Goal: Task Accomplishment & Management: Manage account settings

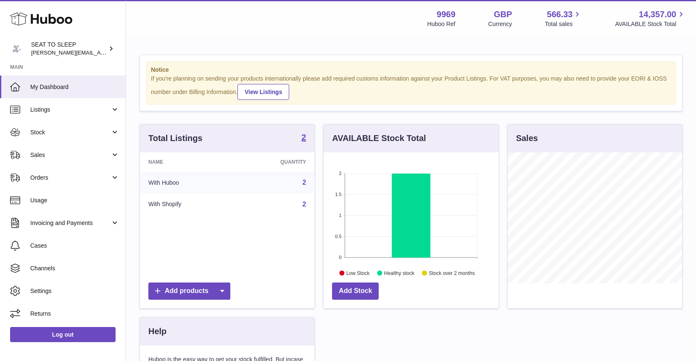
scroll to position [131, 175]
click at [45, 158] on span "Sales" at bounding box center [70, 155] width 80 height 8
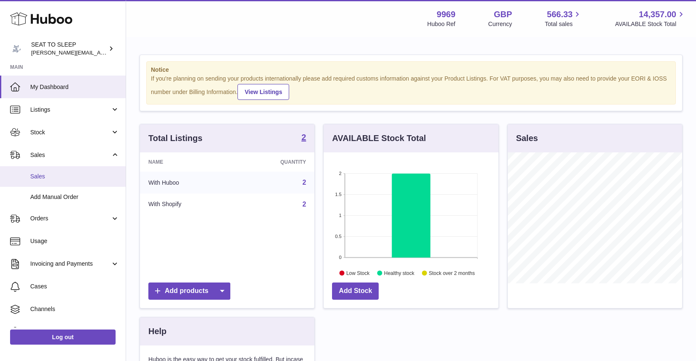
click at [45, 173] on span "Sales" at bounding box center [74, 177] width 89 height 8
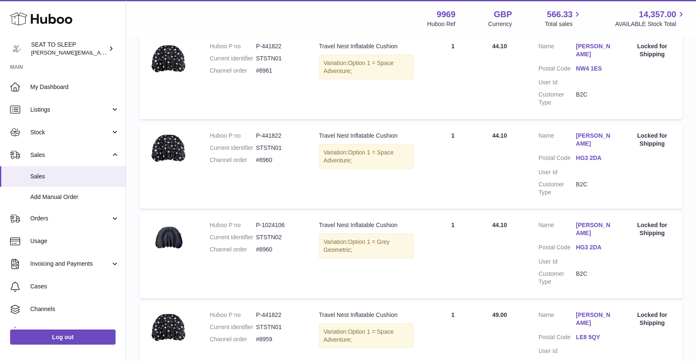
scroll to position [277, 0]
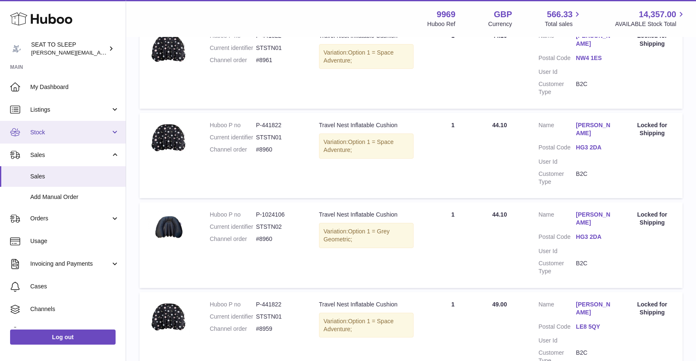
click at [44, 130] on span "Stock" at bounding box center [70, 133] width 80 height 8
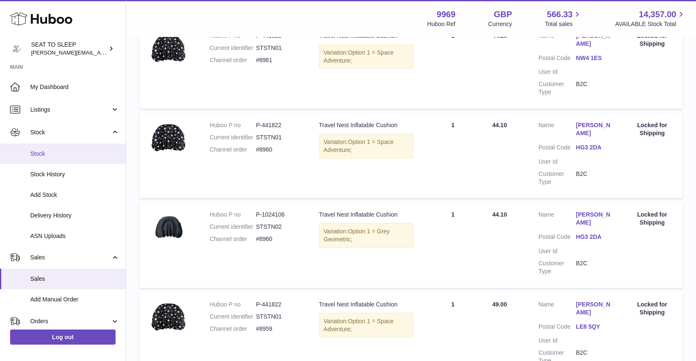
click at [44, 153] on span "Stock" at bounding box center [74, 154] width 89 height 8
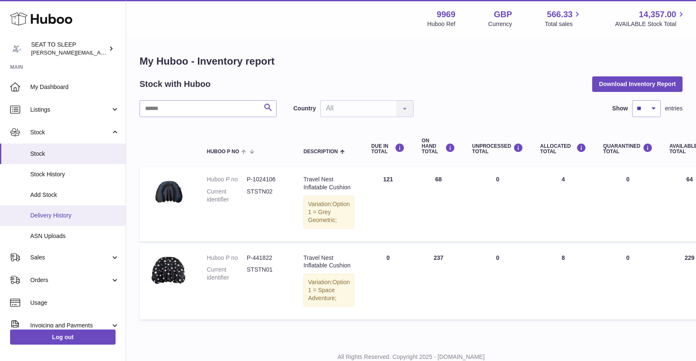
click at [49, 213] on span "Delivery History" at bounding box center [74, 216] width 89 height 8
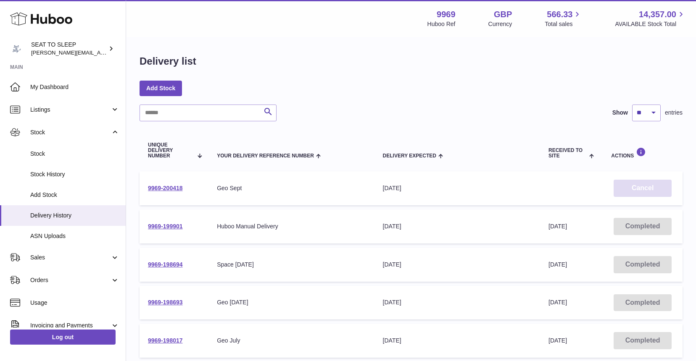
click at [643, 187] on button "Cancel" at bounding box center [642, 188] width 58 height 17
click at [158, 89] on link "Add Stock" at bounding box center [160, 88] width 42 height 15
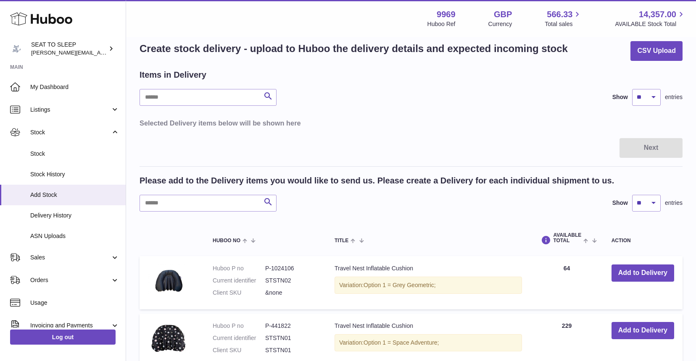
scroll to position [41, 0]
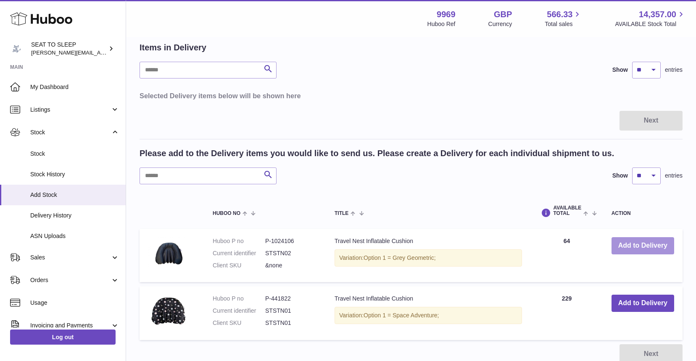
click at [652, 245] on button "Add to Delivery" at bounding box center [642, 245] width 63 height 17
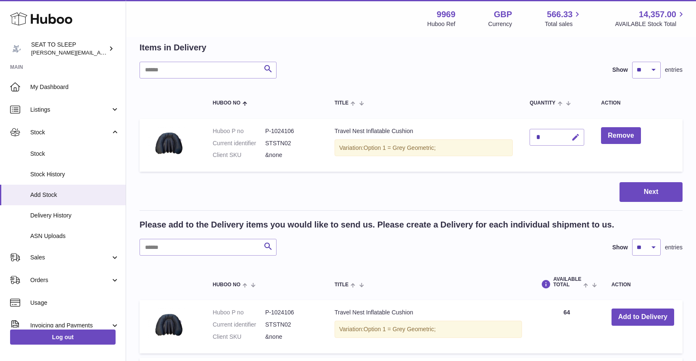
click at [579, 134] on icon "button" at bounding box center [575, 137] width 9 height 9
type input "***"
click at [572, 138] on button "submit" at bounding box center [574, 137] width 16 height 13
click at [660, 191] on button "Next" at bounding box center [650, 192] width 63 height 20
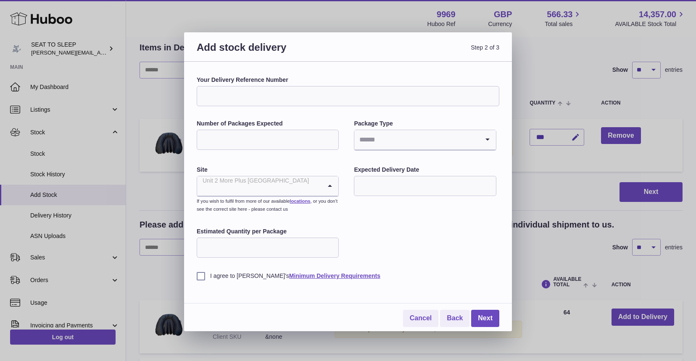
click at [301, 185] on input "Search for option" at bounding box center [259, 185] width 124 height 19
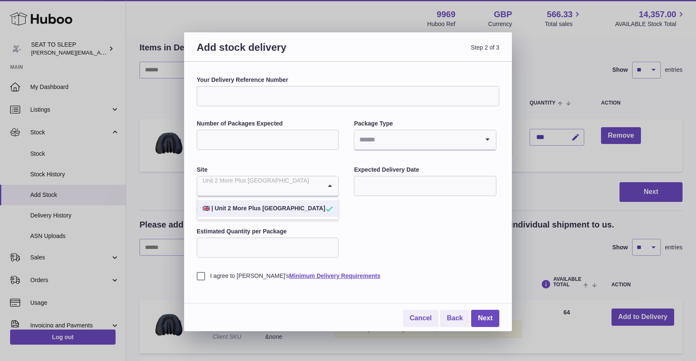
click at [287, 208] on li "🇬🇧 | Unit 2 More Plus Central Park" at bounding box center [267, 208] width 140 height 17
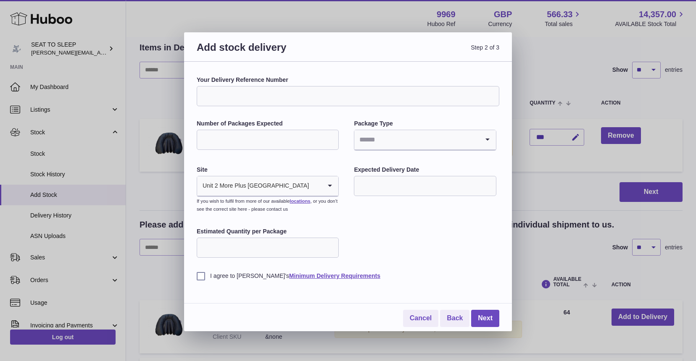
click at [215, 95] on input "Your Delivery Reference Number" at bounding box center [348, 96] width 303 height 20
type input "********"
click at [240, 141] on input "Number of Packages Expected" at bounding box center [268, 140] width 142 height 20
type input "*"
click at [392, 138] on input "Search for option" at bounding box center [416, 139] width 124 height 19
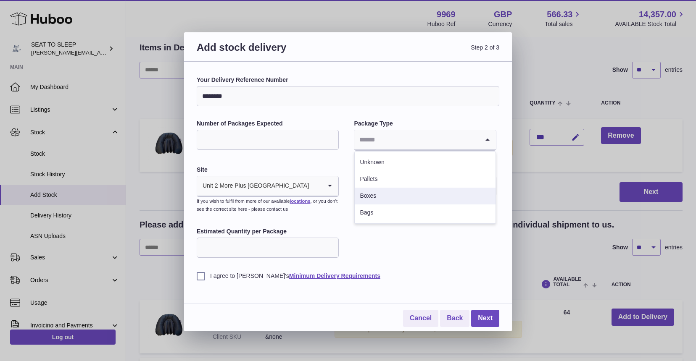
click at [375, 194] on li "Boxes" at bounding box center [425, 196] width 140 height 17
click at [392, 186] on input "text" at bounding box center [425, 186] width 142 height 20
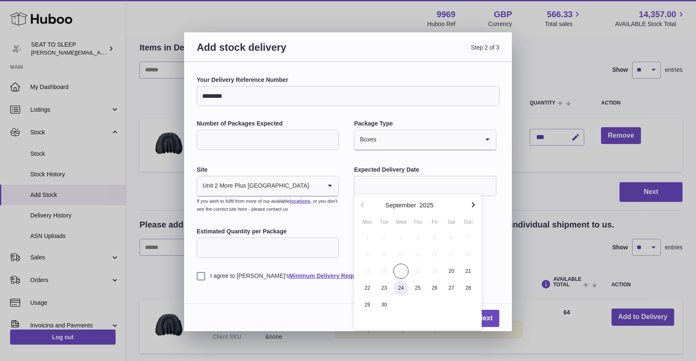
click at [401, 288] on span "24" at bounding box center [400, 288] width 15 height 15
type input "**********"
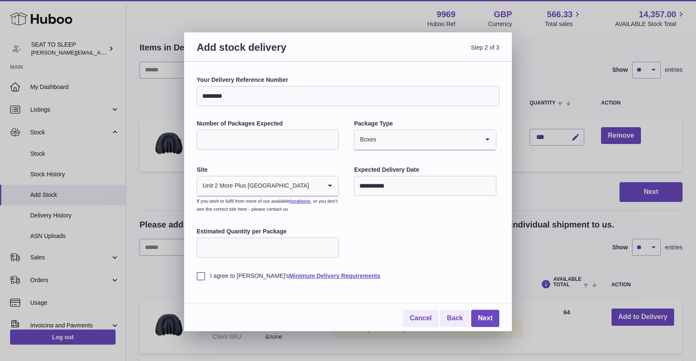
click at [303, 245] on input "Estimated Quantity per Package" at bounding box center [268, 248] width 142 height 20
type input "**"
click at [203, 274] on label "I agree to Huboo's Minimum Delivery Requirements" at bounding box center [348, 276] width 303 height 8
click at [482, 313] on link "Next" at bounding box center [485, 318] width 28 height 17
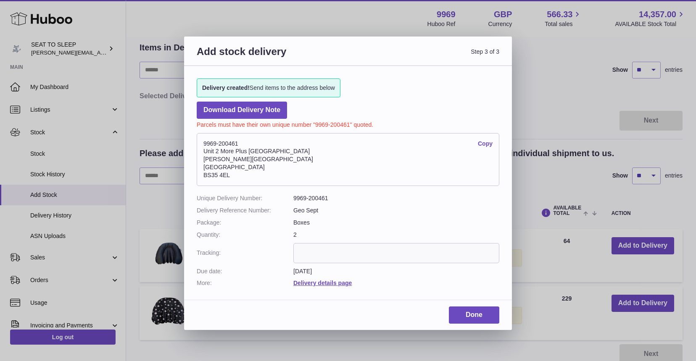
drag, startPoint x: 232, startPoint y: 172, endPoint x: 202, endPoint y: 148, distance: 38.0
click at [202, 148] on address "9969-200461 Copy Unit 2 More Plus Central Park Hudson Ave Severn Beach BS35 4EL" at bounding box center [348, 159] width 303 height 53
copy address "Unit 2 More Plus Central Park Hudson Ave Severn Beach BS35 4EL"
click at [471, 309] on link "Done" at bounding box center [474, 315] width 50 height 17
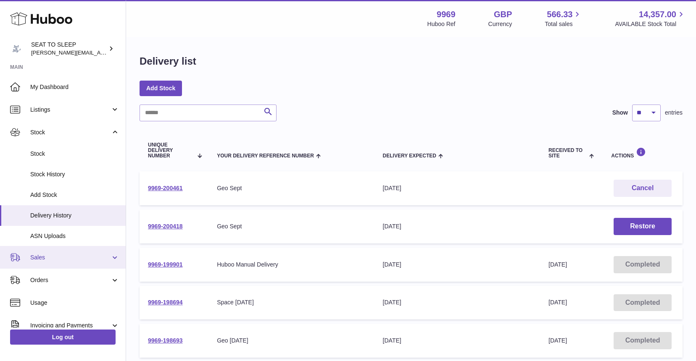
click at [42, 258] on span "Sales" at bounding box center [70, 258] width 80 height 8
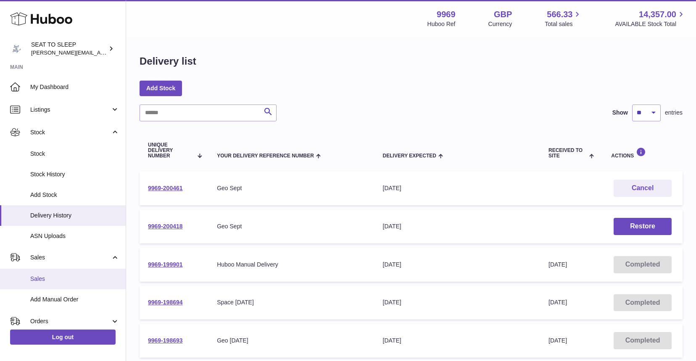
click at [44, 275] on span "Sales" at bounding box center [74, 279] width 89 height 8
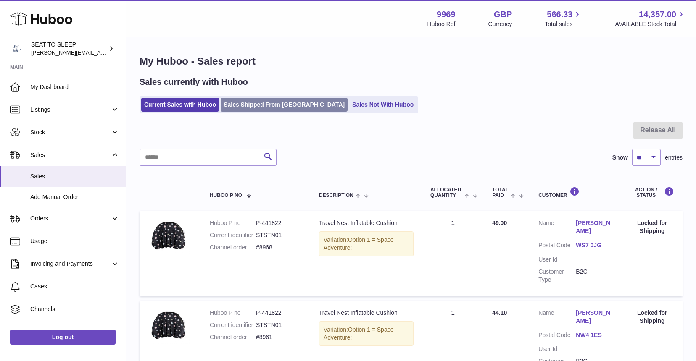
click at [279, 100] on link "Sales Shipped From [GEOGRAPHIC_DATA]" at bounding box center [284, 105] width 127 height 14
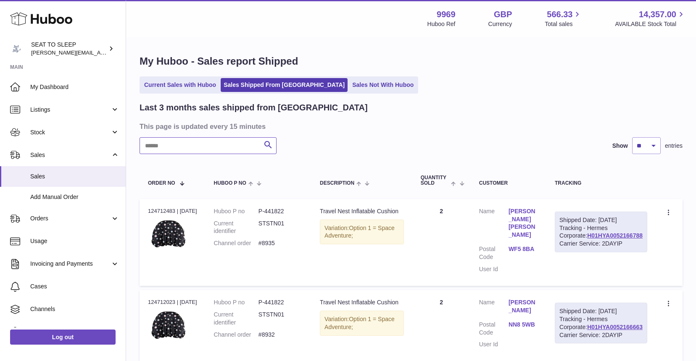
click at [154, 145] on input "text" at bounding box center [207, 145] width 137 height 17
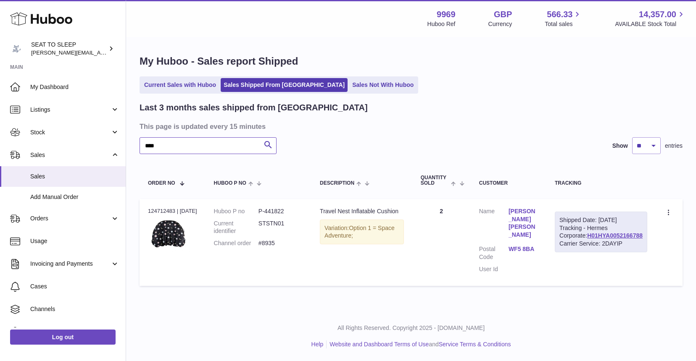
type input "****"
click at [437, 223] on td "Quantity 2" at bounding box center [441, 242] width 58 height 87
click at [666, 213] on icon at bounding box center [669, 213] width 10 height 8
click at [623, 247] on li "Duplicate Order" at bounding box center [632, 249] width 84 height 18
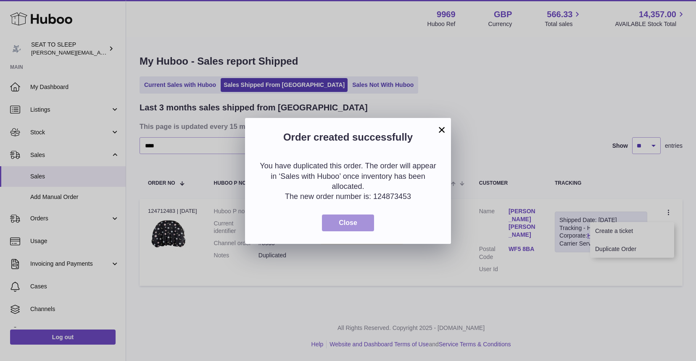
click at [360, 221] on button "Close" at bounding box center [348, 223] width 52 height 17
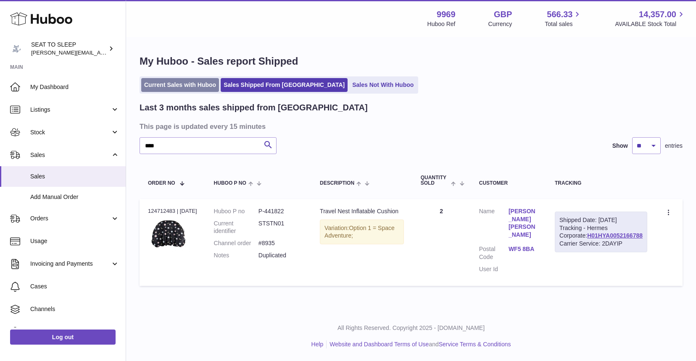
click at [183, 88] on link "Current Sales with Huboo" at bounding box center [180, 85] width 78 height 14
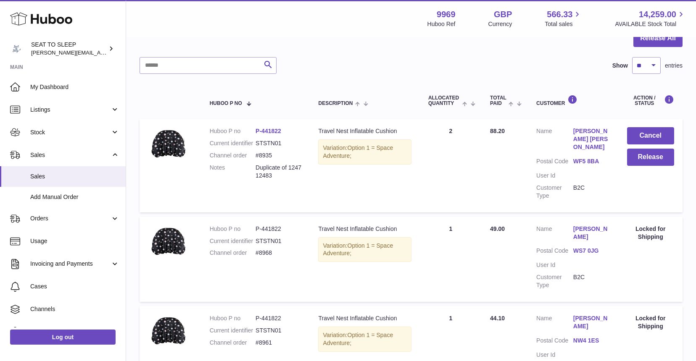
scroll to position [100, 0]
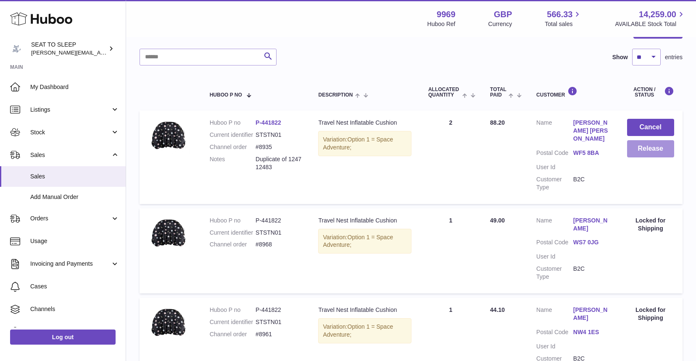
click at [653, 147] on button "Release" at bounding box center [650, 148] width 47 height 17
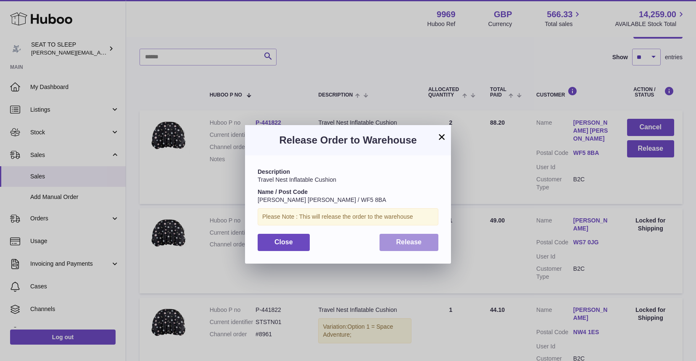
click at [388, 243] on button "Release" at bounding box center [408, 242] width 59 height 17
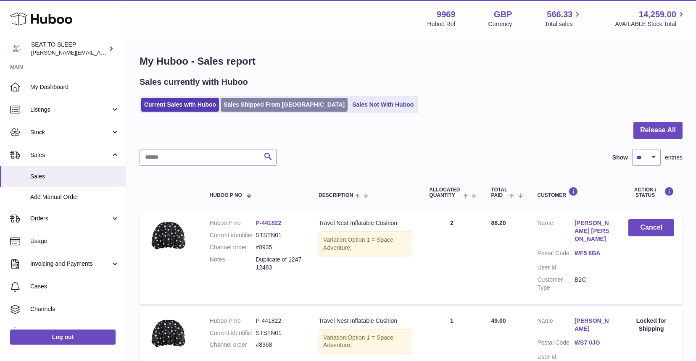
scroll to position [0, 0]
click at [255, 107] on link "Sales Shipped From Huboo" at bounding box center [284, 105] width 127 height 14
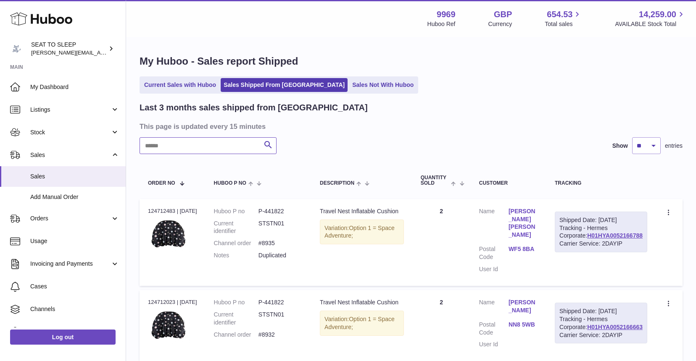
click at [156, 148] on input "text" at bounding box center [207, 145] width 137 height 17
type input "******"
click at [600, 239] on link "H01HYA0052166788" at bounding box center [614, 235] width 55 height 7
drag, startPoint x: 177, startPoint y: 148, endPoint x: 118, endPoint y: 145, distance: 58.9
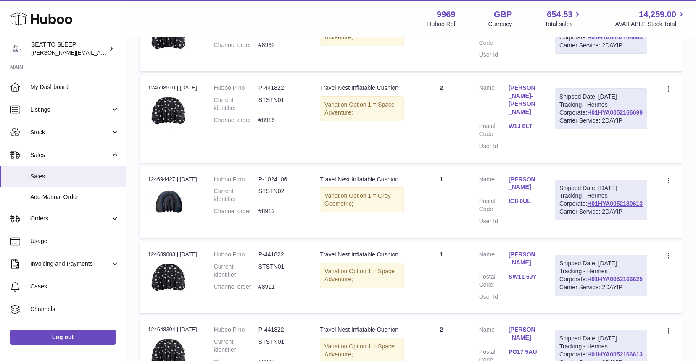
scroll to position [294, 0]
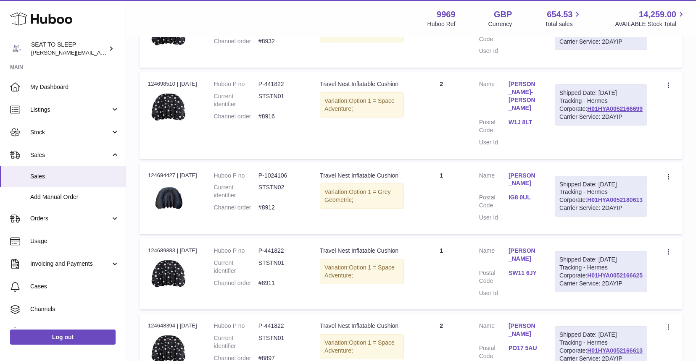
click at [601, 203] on link "H01HYA0052180613" at bounding box center [614, 200] width 55 height 7
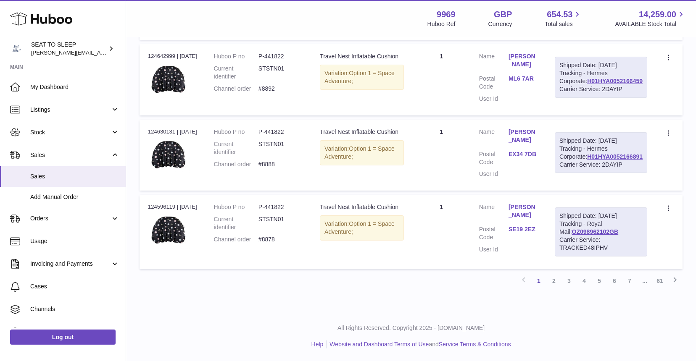
scroll to position [840, 0]
click at [553, 281] on link "2" at bounding box center [553, 281] width 15 height 15
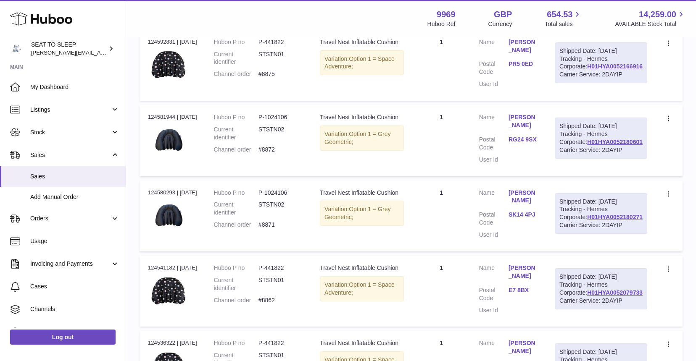
scroll to position [171, 0]
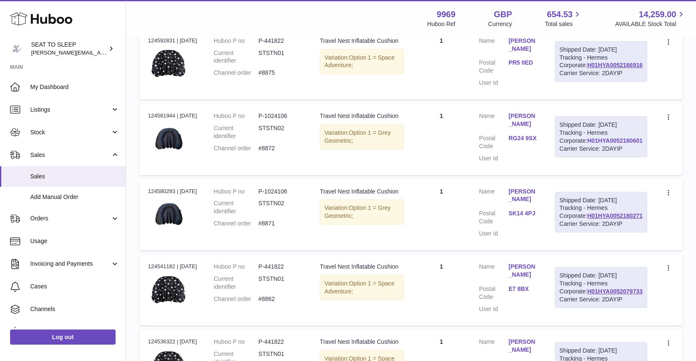
click at [603, 144] on link "H01HYA0052180601" at bounding box center [614, 140] width 55 height 7
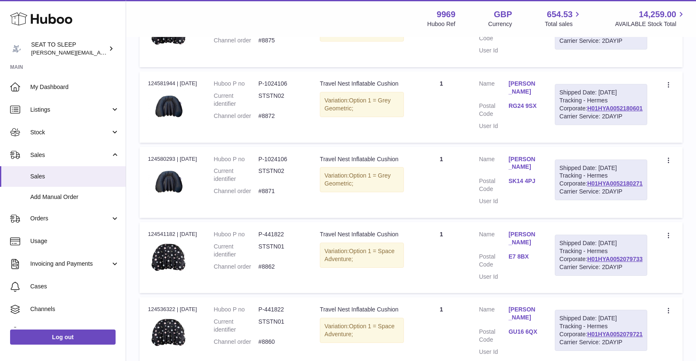
scroll to position [213, 0]
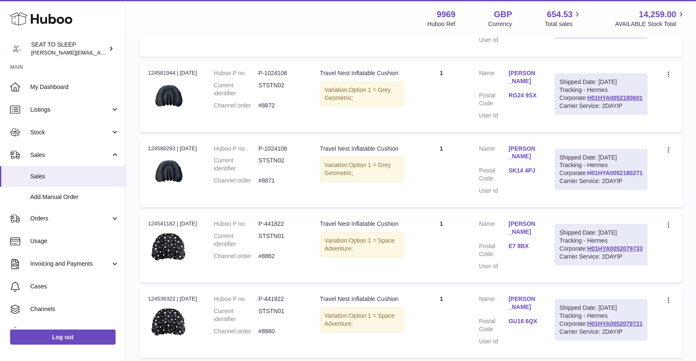
click at [602, 176] on link "H01HYA0052180271" at bounding box center [614, 173] width 55 height 7
click at [538, 161] on link "Lisa Mottershead" at bounding box center [522, 153] width 29 height 16
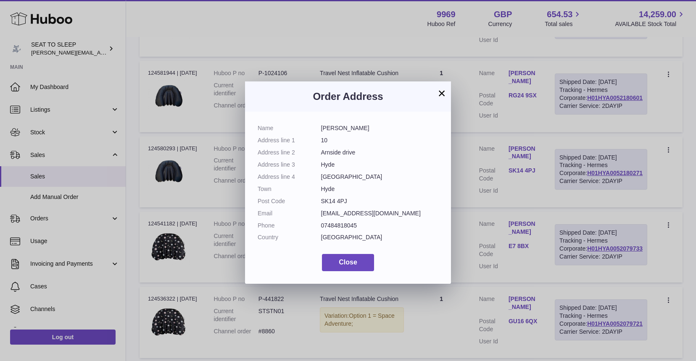
click at [439, 97] on button "×" at bounding box center [442, 93] width 10 height 10
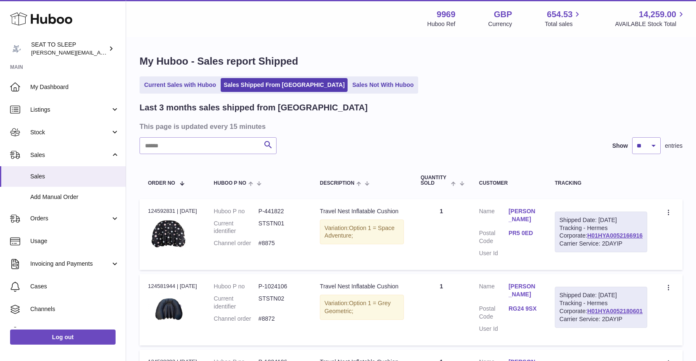
scroll to position [0, 0]
click at [161, 144] on input "text" at bounding box center [207, 145] width 137 height 17
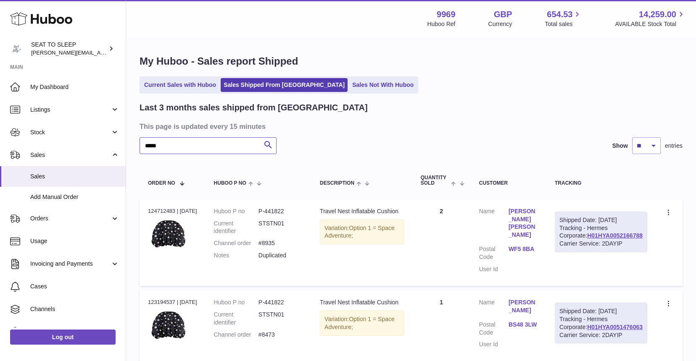
type input "*****"
drag, startPoint x: 161, startPoint y: 144, endPoint x: 545, endPoint y: 211, distance: 389.9
click at [538, 211] on link "Louise Louise" at bounding box center [522, 224] width 29 height 32
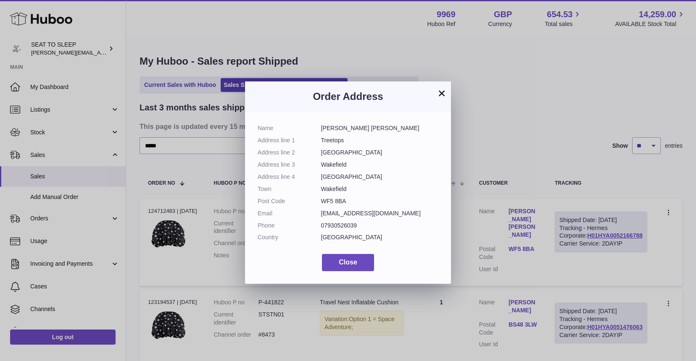
click at [441, 95] on button "×" at bounding box center [442, 93] width 10 height 10
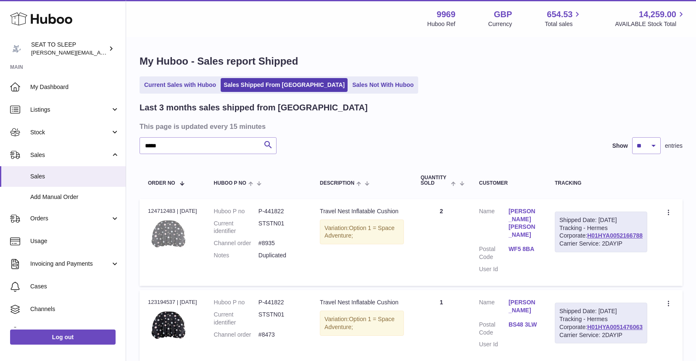
click at [165, 229] on img at bounding box center [169, 235] width 42 height 35
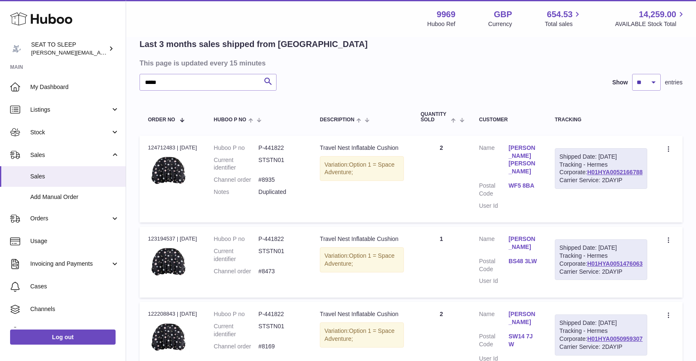
scroll to position [63, 0]
click at [667, 242] on icon at bounding box center [669, 241] width 10 height 8
click at [461, 275] on td "Quantity 1" at bounding box center [441, 262] width 58 height 71
click at [538, 240] on link "Louise Chapman" at bounding box center [522, 244] width 29 height 16
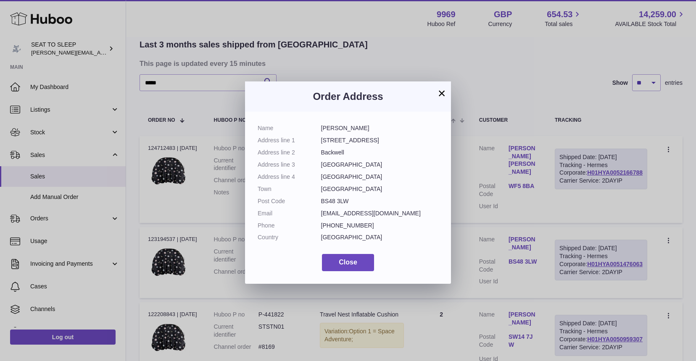
scroll to position [0, 0]
click at [440, 92] on button "×" at bounding box center [442, 93] width 10 height 10
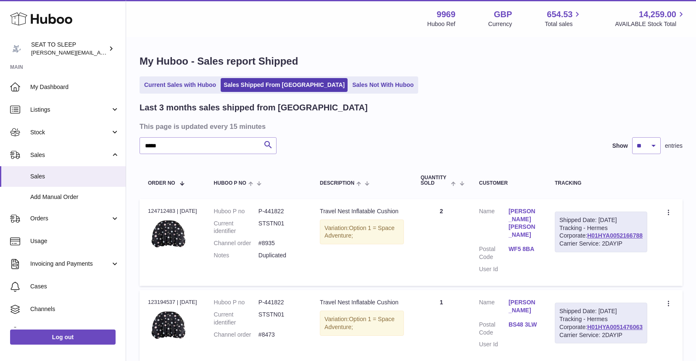
scroll to position [0, 0]
drag, startPoint x: 291, startPoint y: 301, endPoint x: 265, endPoint y: 302, distance: 26.1
click at [265, 302] on dd "P-441822" at bounding box center [280, 303] width 45 height 8
copy dd "P-441822"
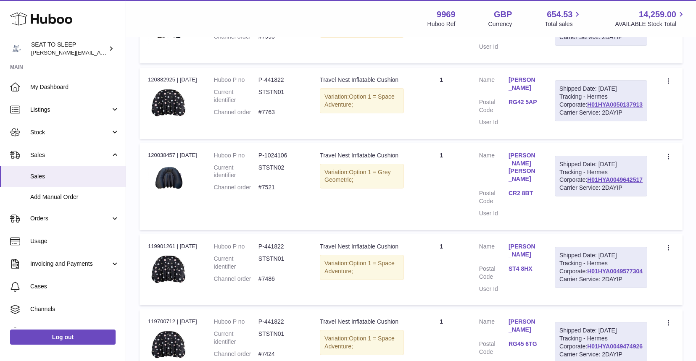
scroll to position [463, 0]
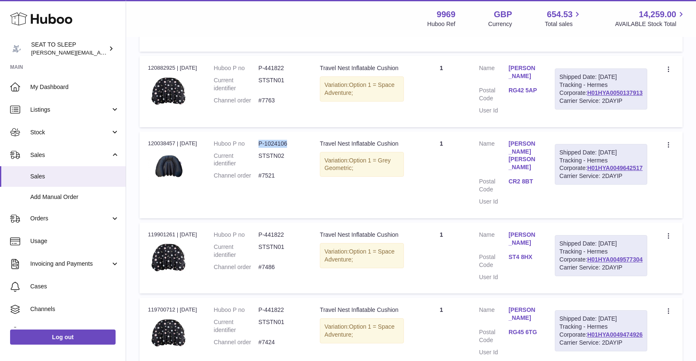
drag, startPoint x: 294, startPoint y: 206, endPoint x: 265, endPoint y: 208, distance: 29.1
click at [265, 148] on dd "P-1024106" at bounding box center [280, 144] width 45 height 8
copy dd "P-1024106"
click at [58, 129] on span "Stock" at bounding box center [70, 133] width 80 height 8
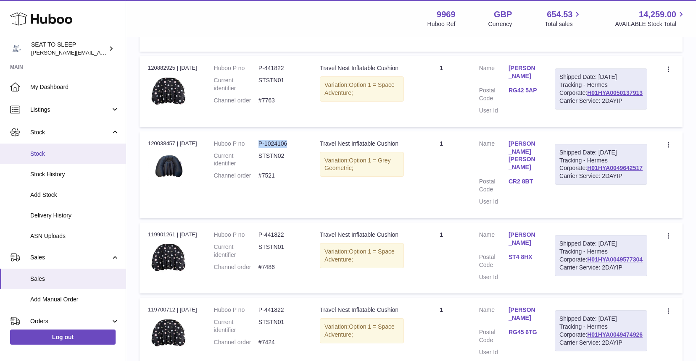
click at [52, 151] on span "Stock" at bounding box center [74, 154] width 89 height 8
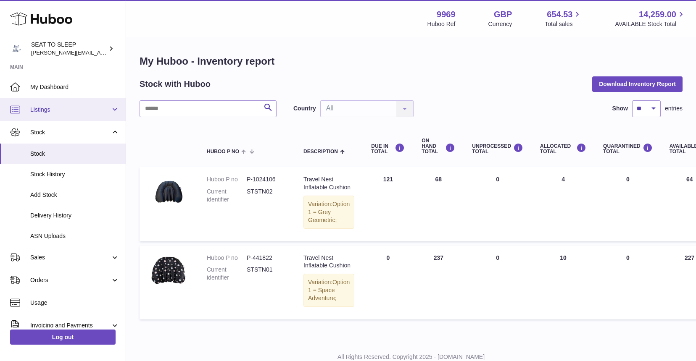
click at [49, 108] on span "Listings" at bounding box center [70, 110] width 80 height 8
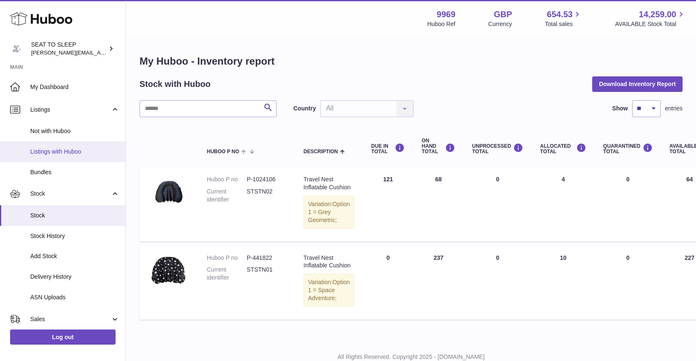
click at [50, 149] on span "Listings with Huboo" at bounding box center [74, 152] width 89 height 8
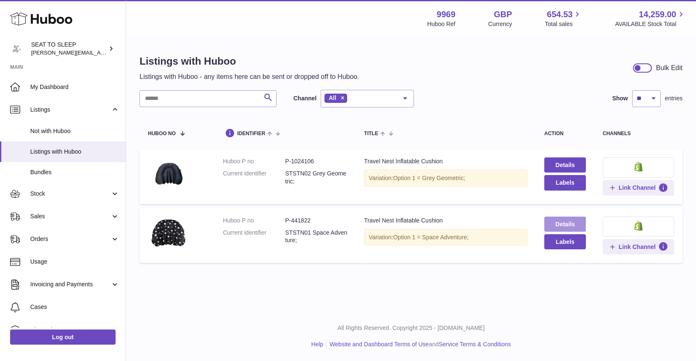
click at [565, 222] on link "Details" at bounding box center [565, 224] width 42 height 15
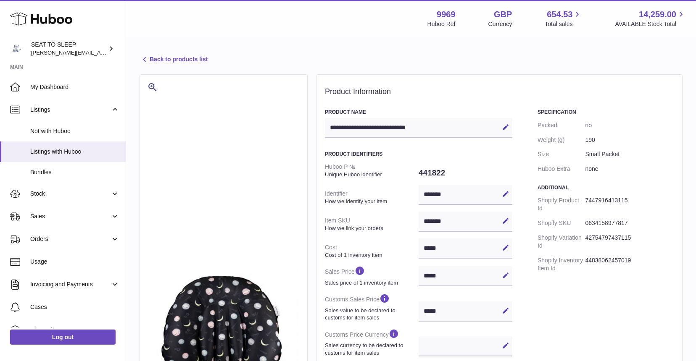
select select
select select "**"
select select "****"
